Goal: Task Accomplishment & Management: Use online tool/utility

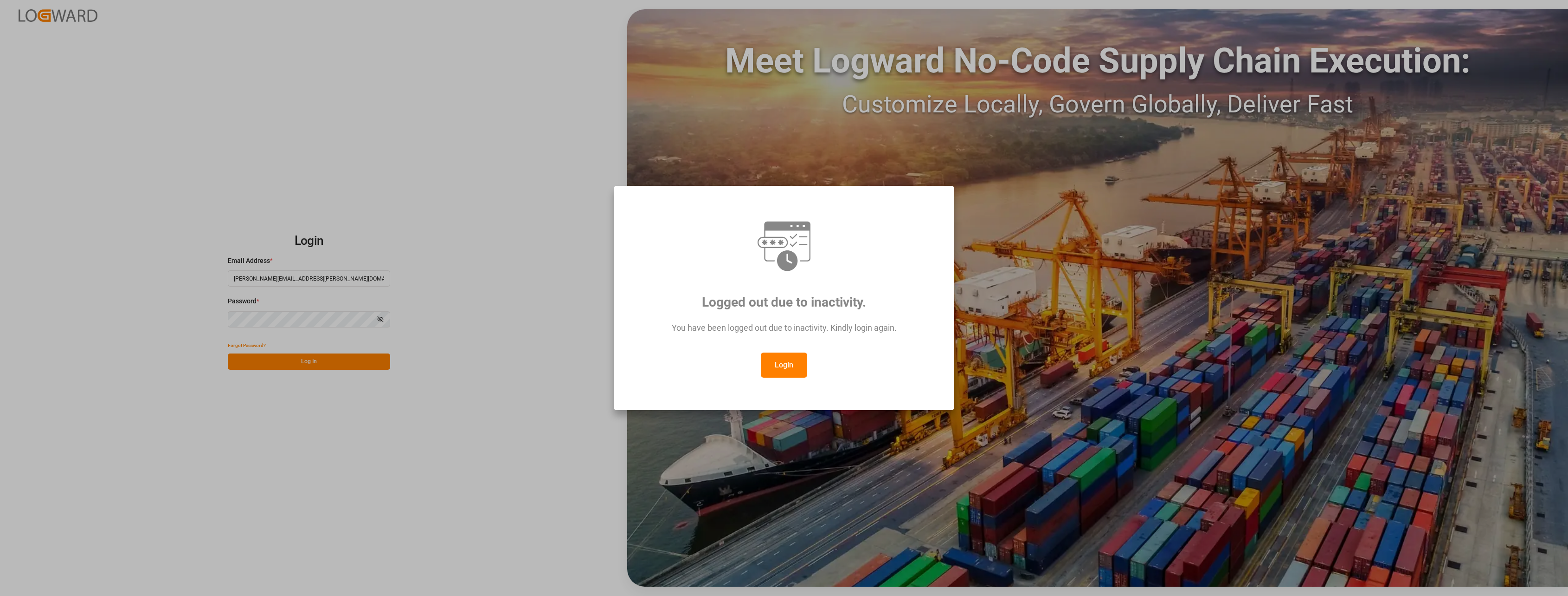
click at [792, 362] on button "Login" at bounding box center [784, 365] width 46 height 25
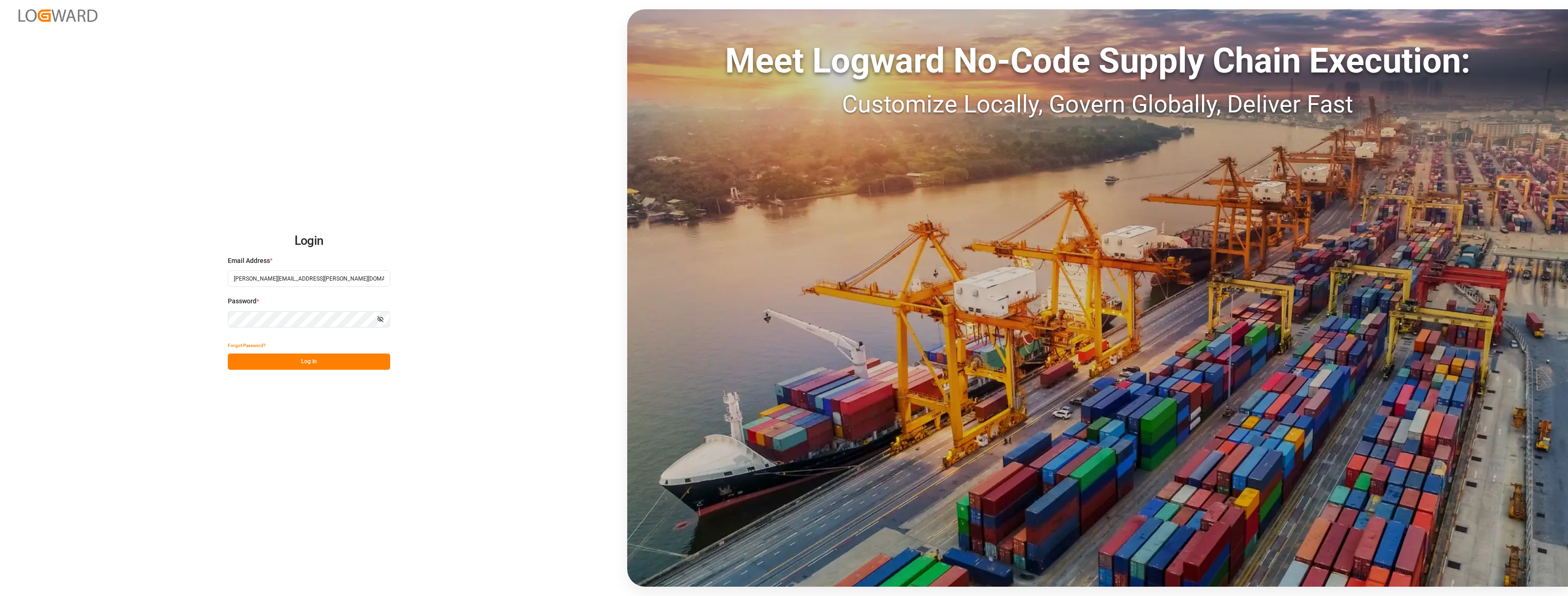
click at [300, 363] on button "Log In" at bounding box center [308, 361] width 163 height 16
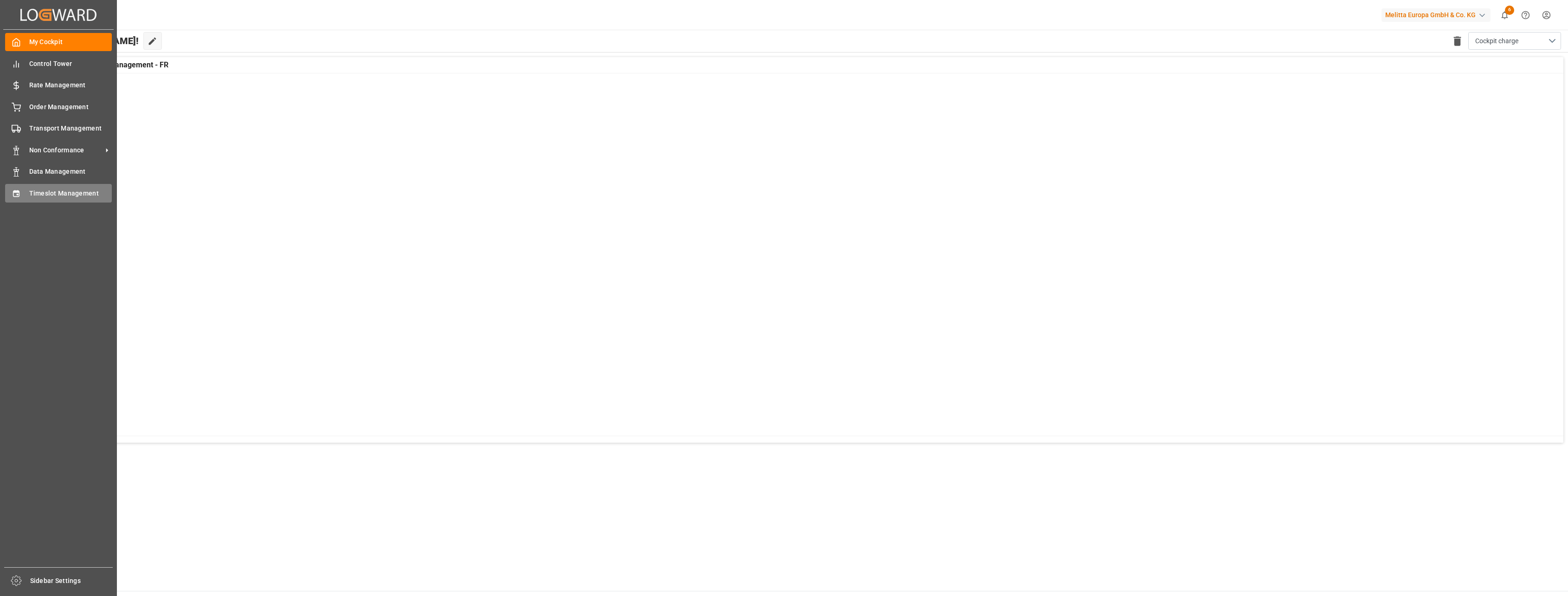
click at [12, 199] on div "Timeslot Management Timeslot Management" at bounding box center [59, 193] width 107 height 18
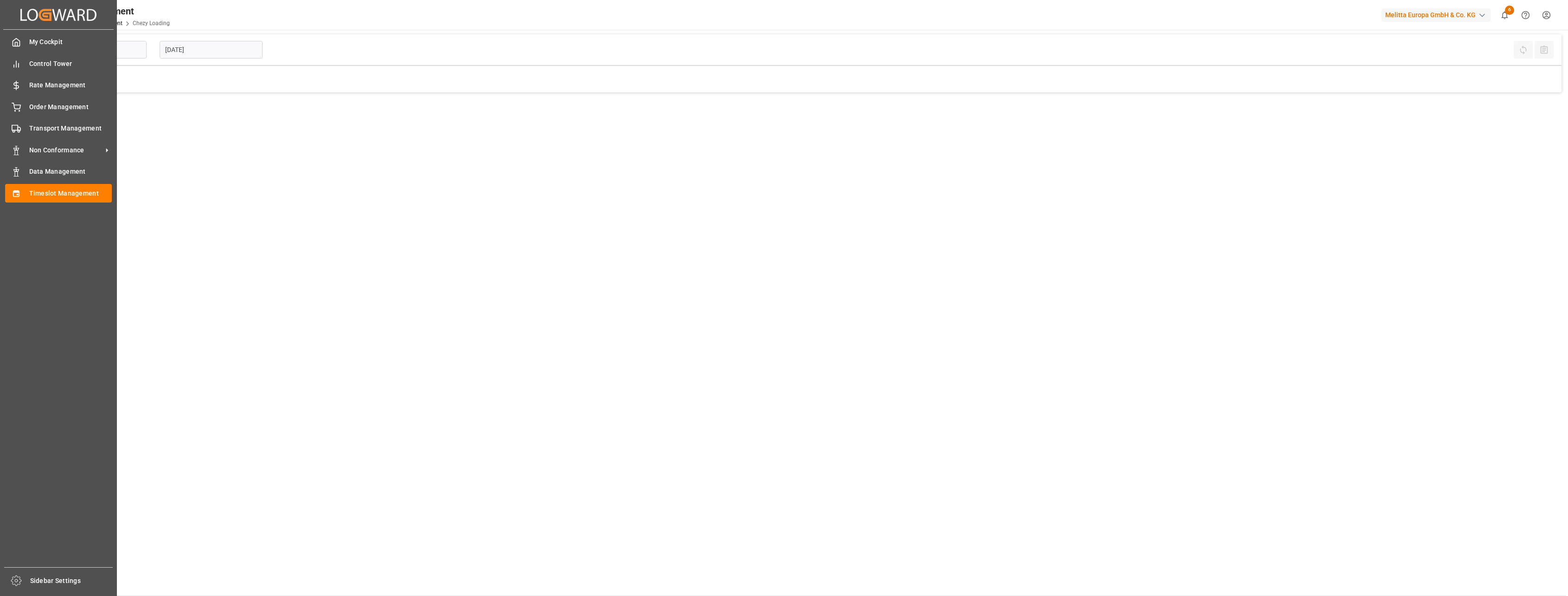
type input "Chezy Loading"
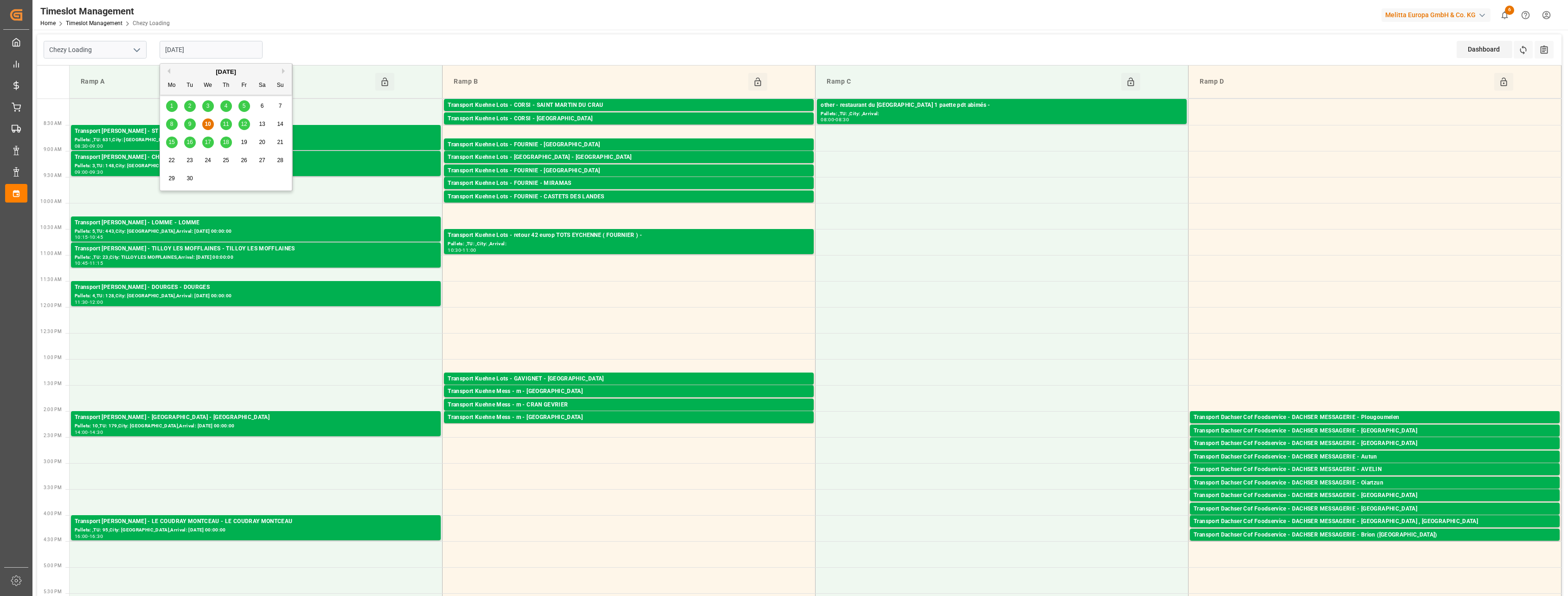
click at [209, 50] on input "[DATE]" at bounding box center [212, 50] width 103 height 18
click at [228, 125] on span "11" at bounding box center [226, 124] width 6 height 6
type input "[DATE]"
